Goal: Ask a question

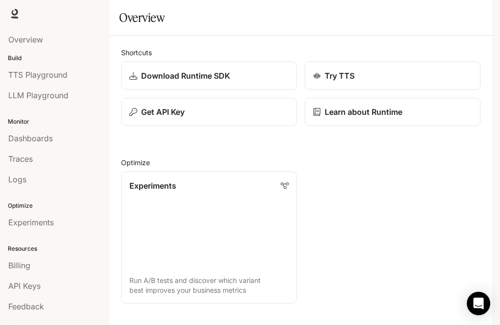
click at [61, 144] on div "Dashboards" at bounding box center [54, 138] width 93 height 12
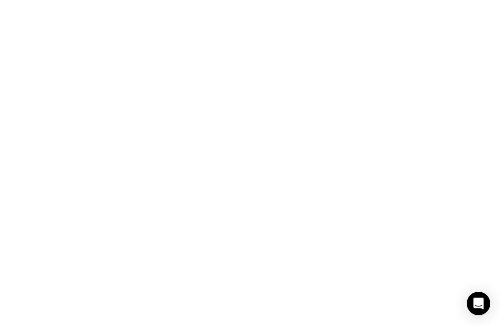
click at [71, 0] on html at bounding box center [250, 0] width 500 height 0
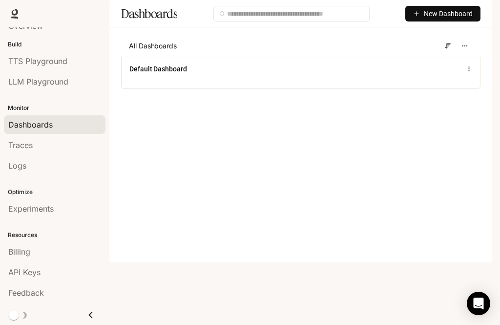
scroll to position [14, 0]
click at [44, 207] on span "Experiments" at bounding box center [30, 209] width 45 height 12
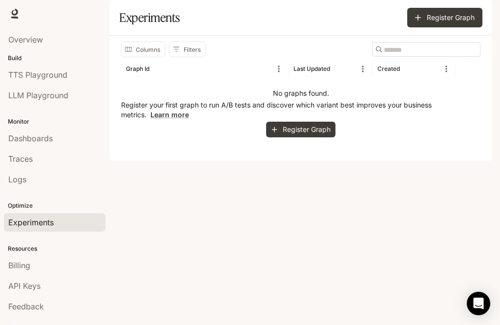
click at [21, 40] on span "Overview" at bounding box center [25, 40] width 35 height 12
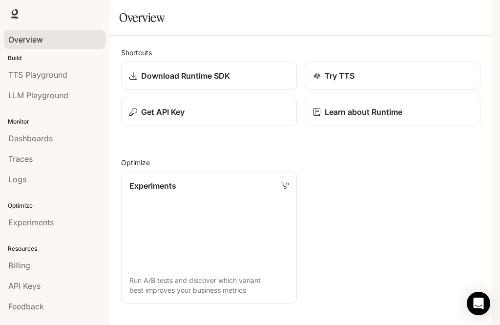
click at [471, 306] on div "Open Intercom Messenger" at bounding box center [478, 303] width 23 height 23
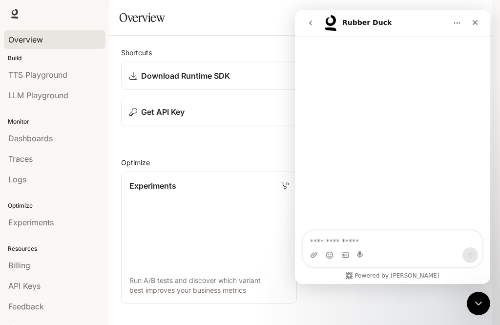
click at [370, 244] on textarea "Ask a question…" at bounding box center [392, 238] width 179 height 17
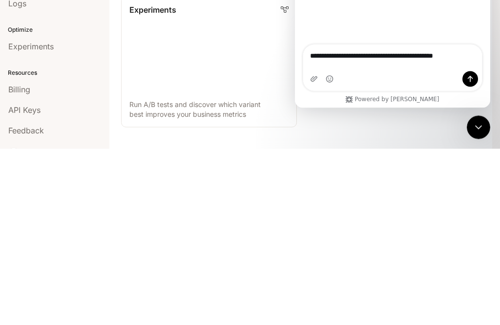
type textarea "**********"
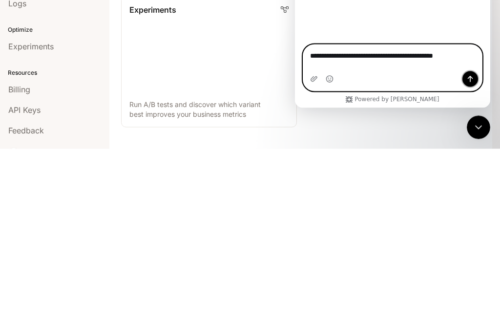
click at [470, 81] on icon "Send a message…" at bounding box center [470, 79] width 8 height 8
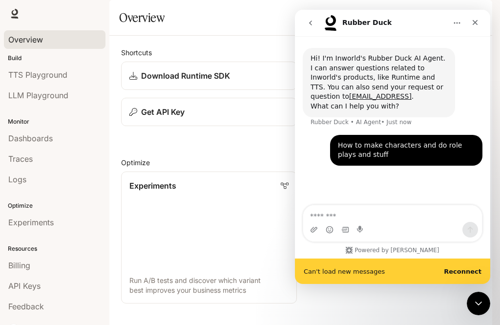
click at [472, 273] on b "Reconnect" at bounding box center [463, 271] width 38 height 7
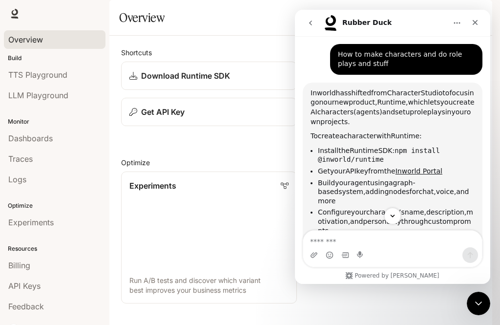
scroll to position [119, 0]
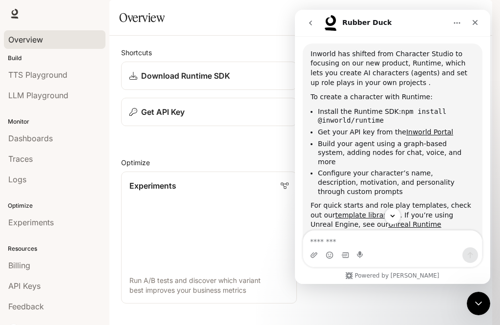
click at [477, 20] on icon "Close" at bounding box center [475, 23] width 8 height 8
